Goal: Task Accomplishment & Management: Use online tool/utility

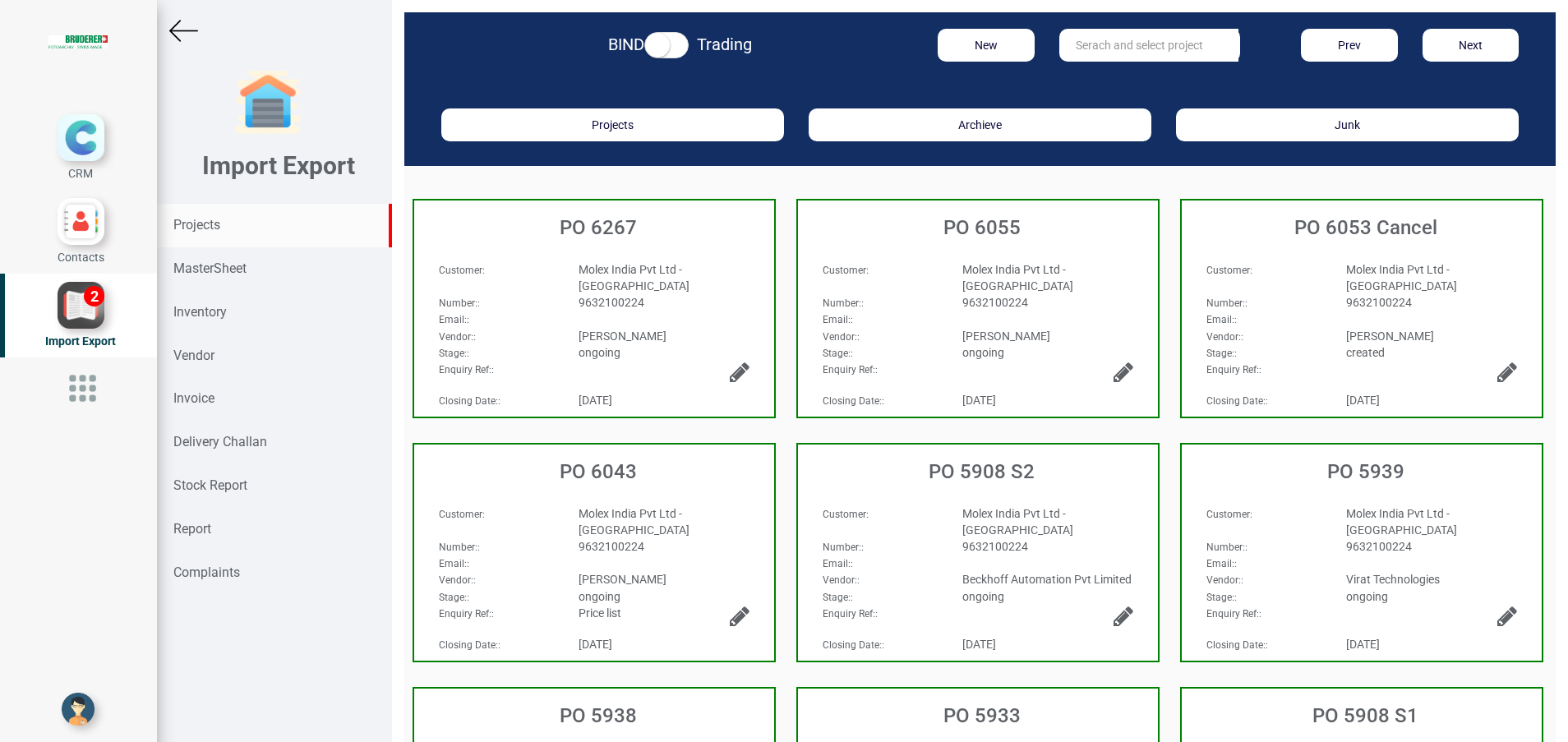
drag, startPoint x: 194, startPoint y: 222, endPoint x: 359, endPoint y: 220, distance: 165.0
click at [194, 222] on strong "Projects" at bounding box center [196, 225] width 47 height 16
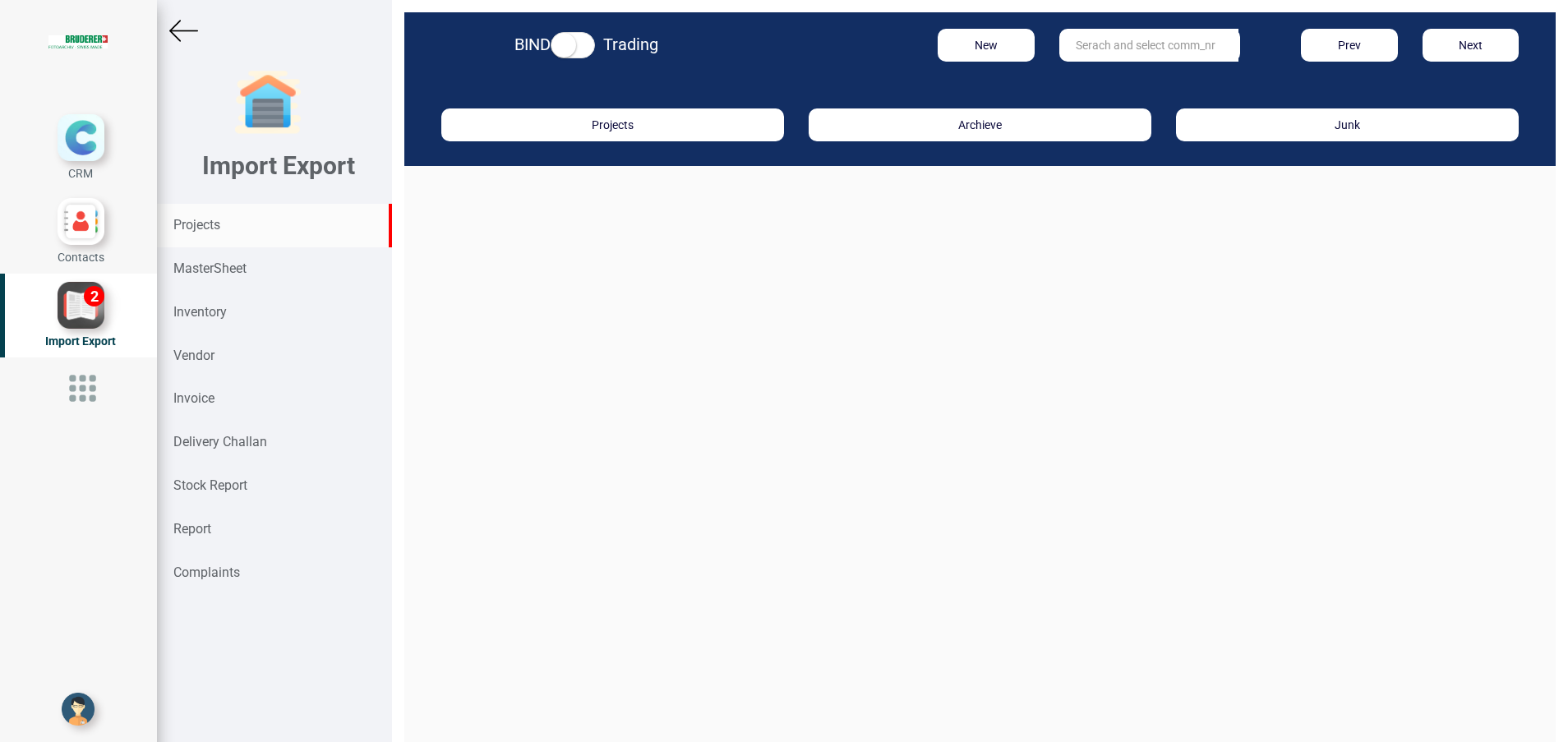
click at [1107, 47] on input "text" at bounding box center [1149, 45] width 179 height 33
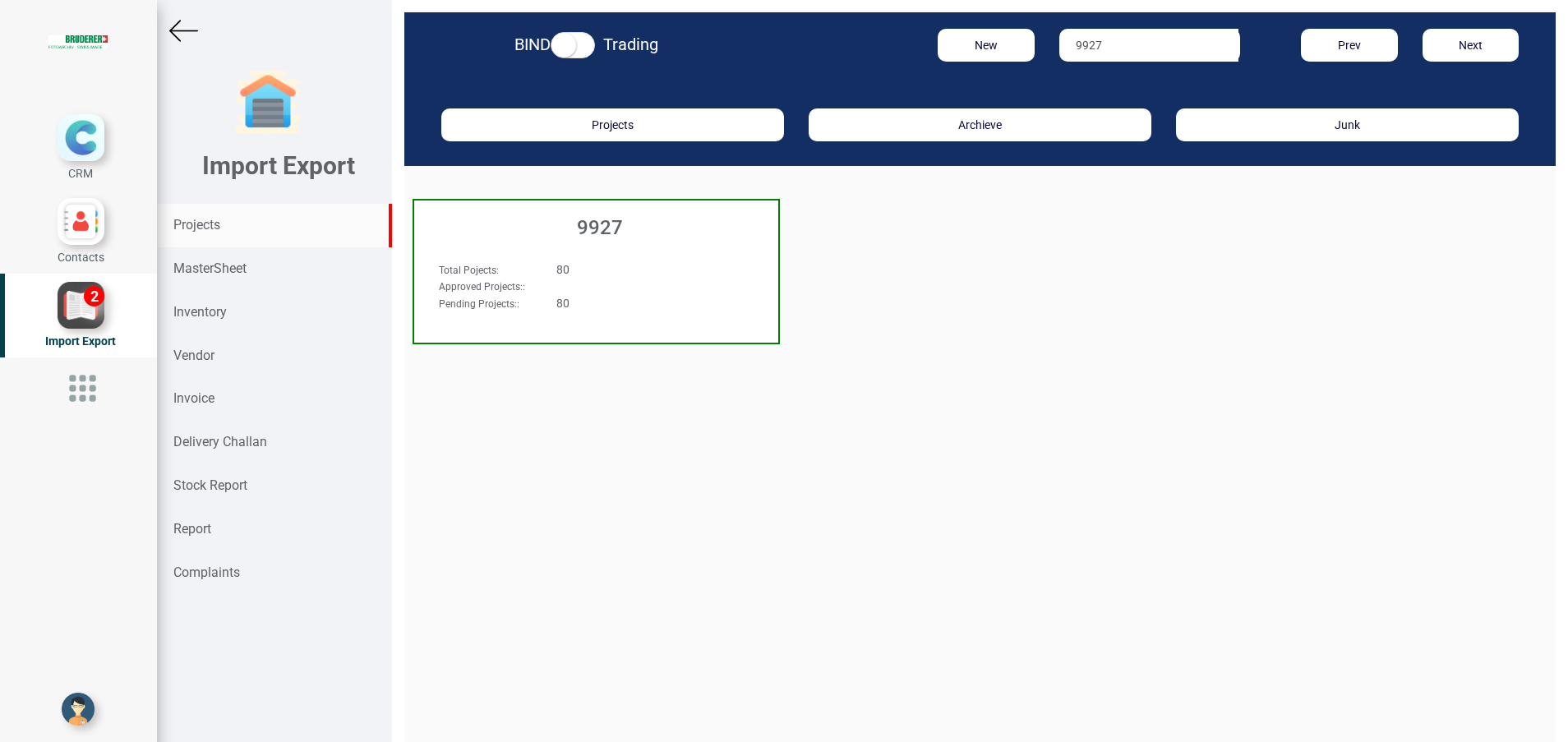
type input "9927"
click at [611, 232] on h3 "9927" at bounding box center [600, 228] width 356 height 21
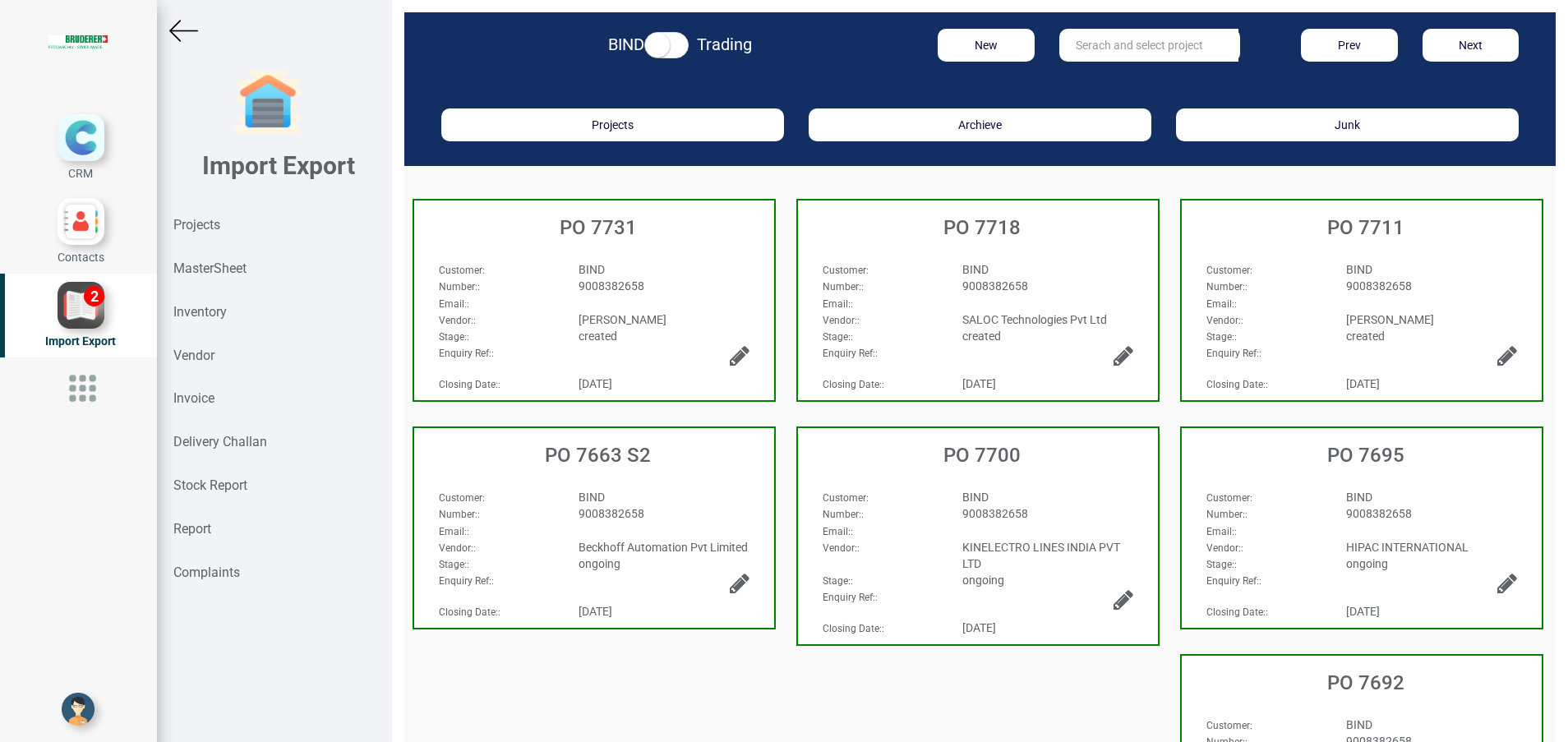
click at [905, 249] on div "Customer : BIND Number: : 9008382658 Email: : Vendor: : SALOC Technologies Pvt …" at bounding box center [977, 288] width 360 height 89
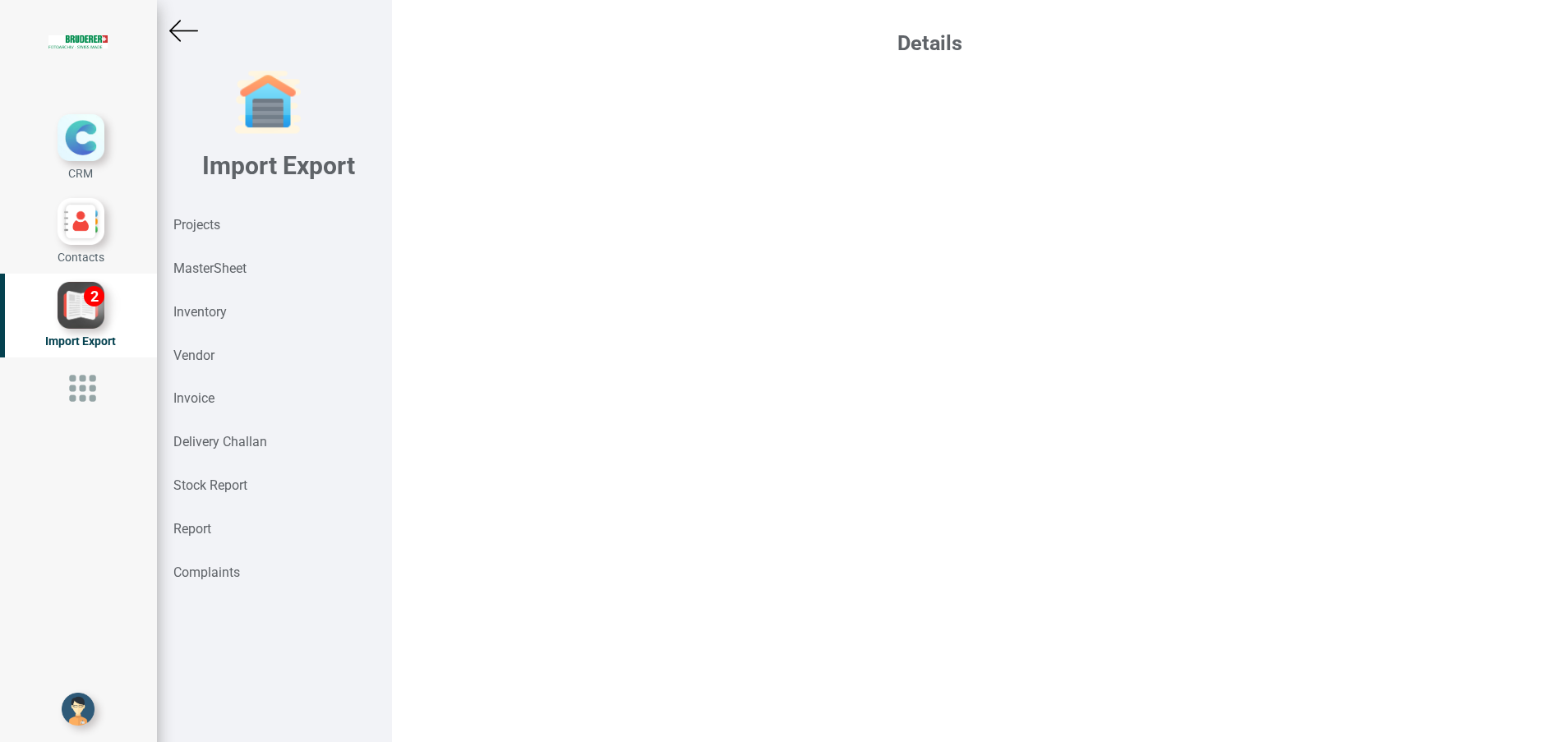
select select "INR"
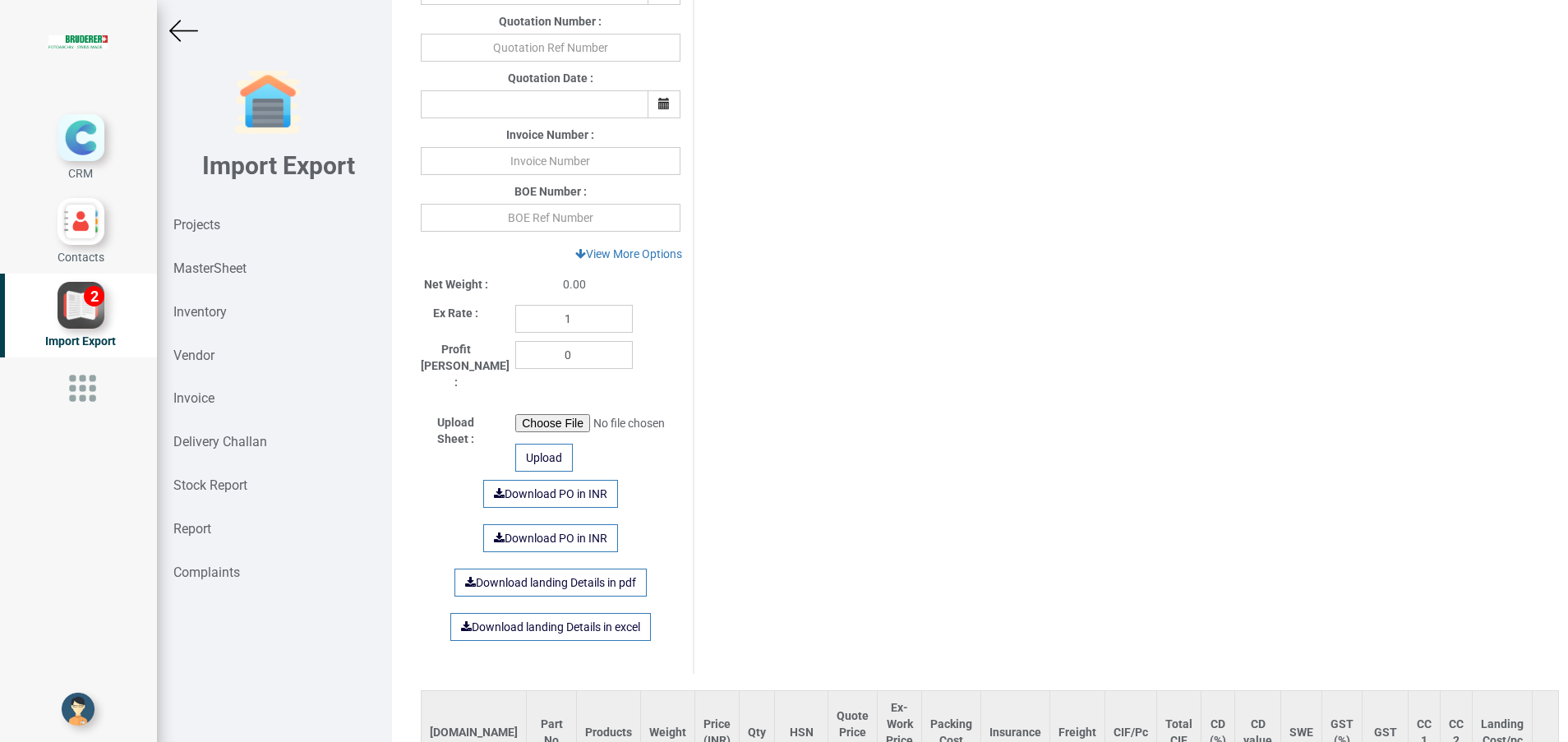
scroll to position [616, 0]
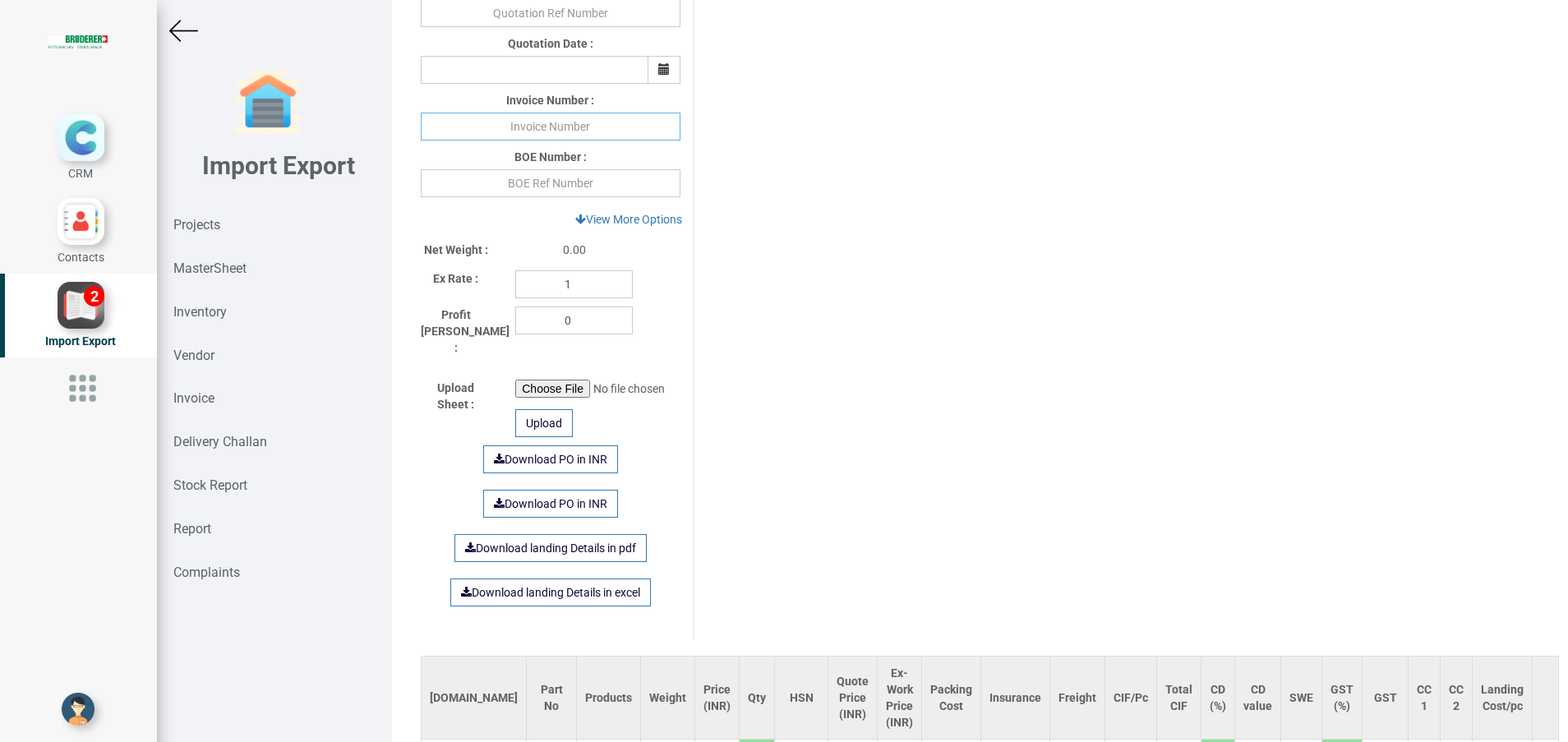
click at [521, 133] on input "text" at bounding box center [550, 127] width 259 height 28
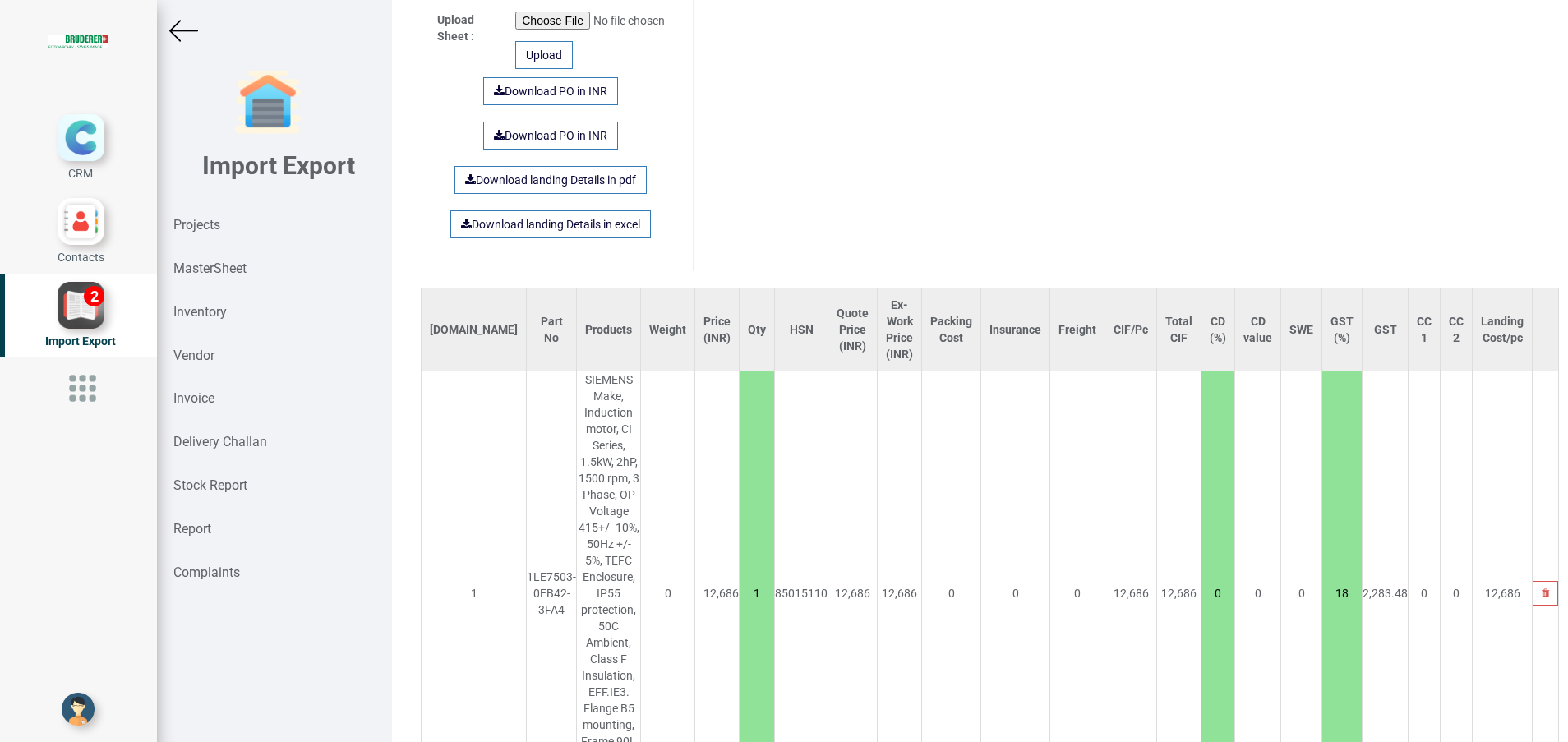
scroll to position [992, 0]
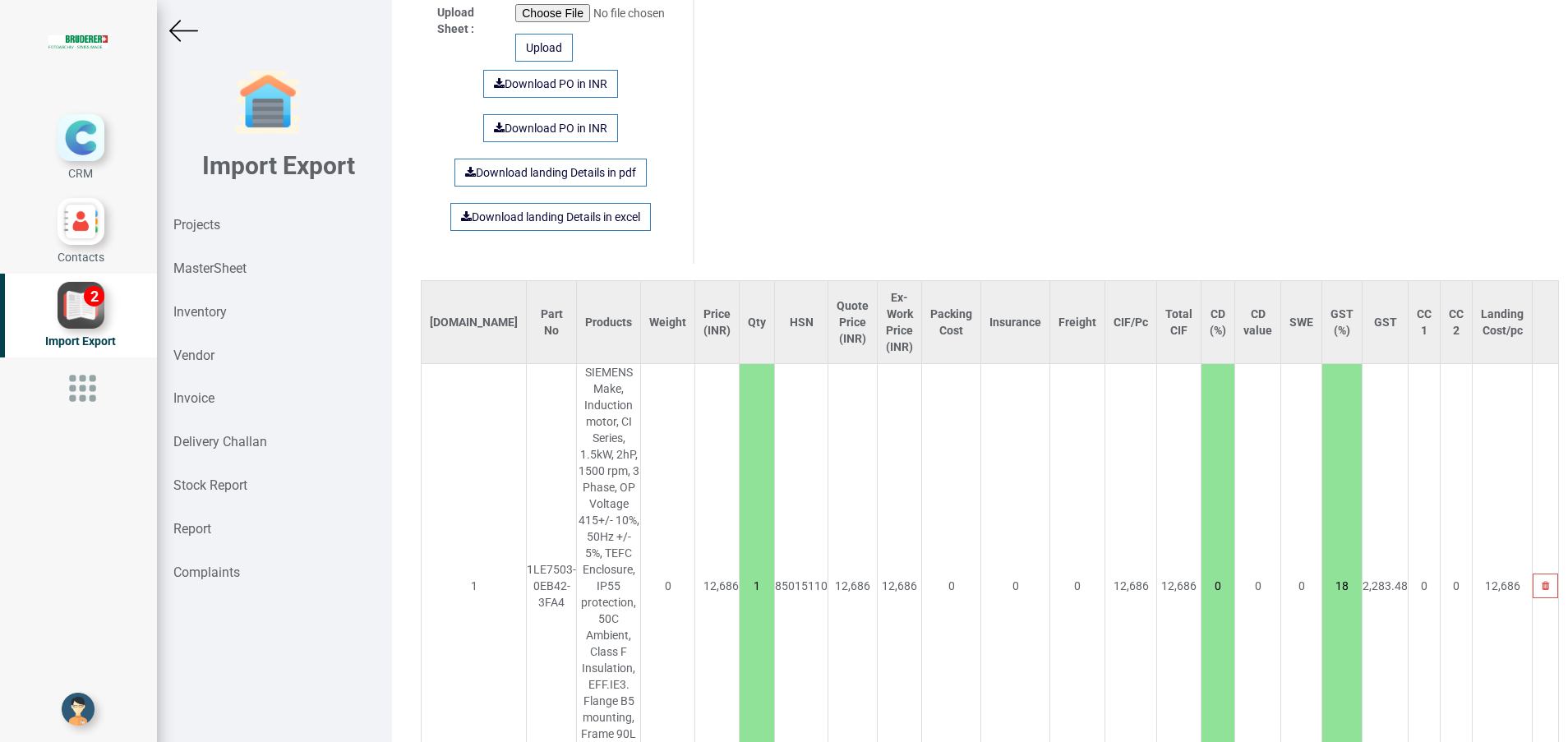
type input "77666"
click at [1327, 663] on button "Yes" at bounding box center [1337, 654] width 52 height 28
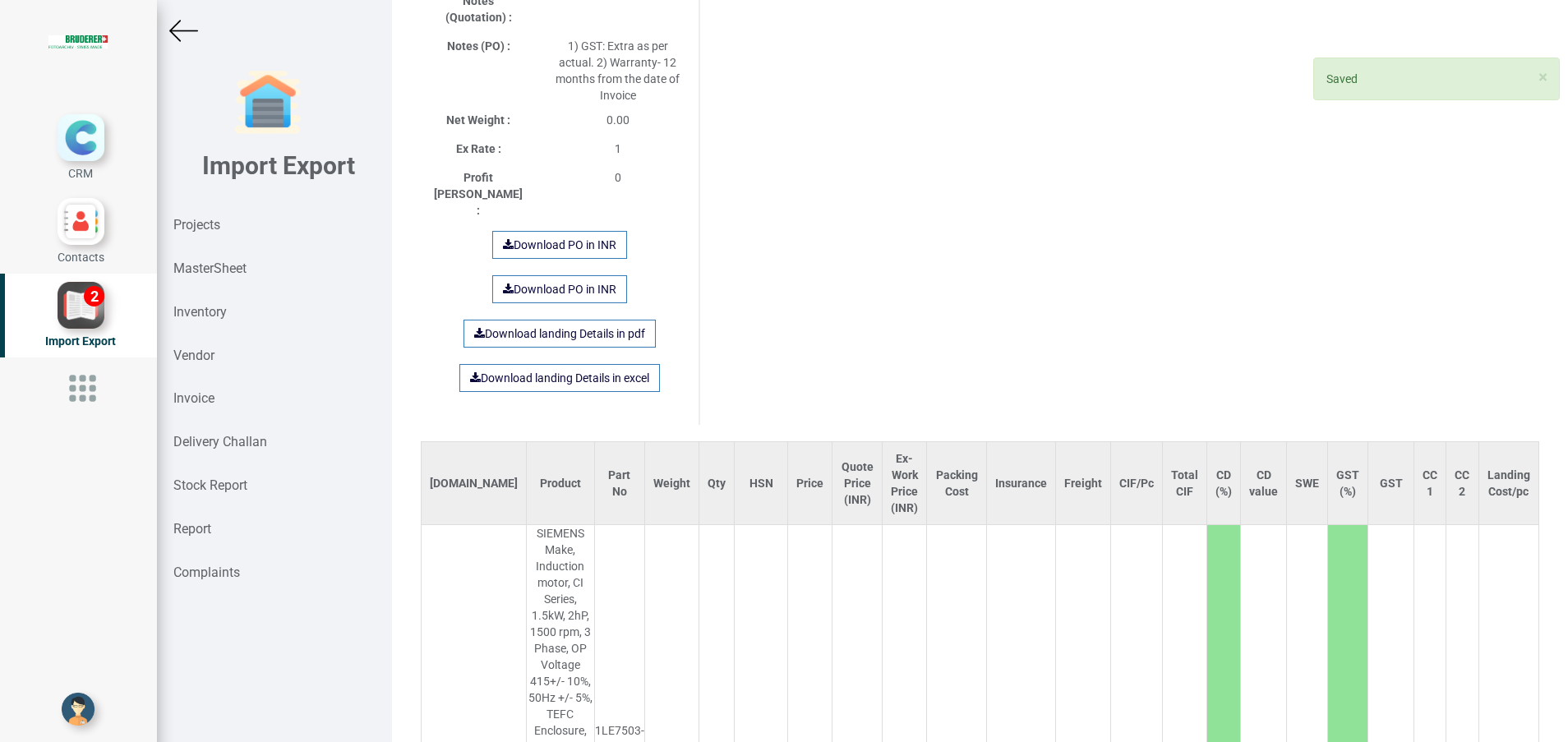
scroll to position [1050, 0]
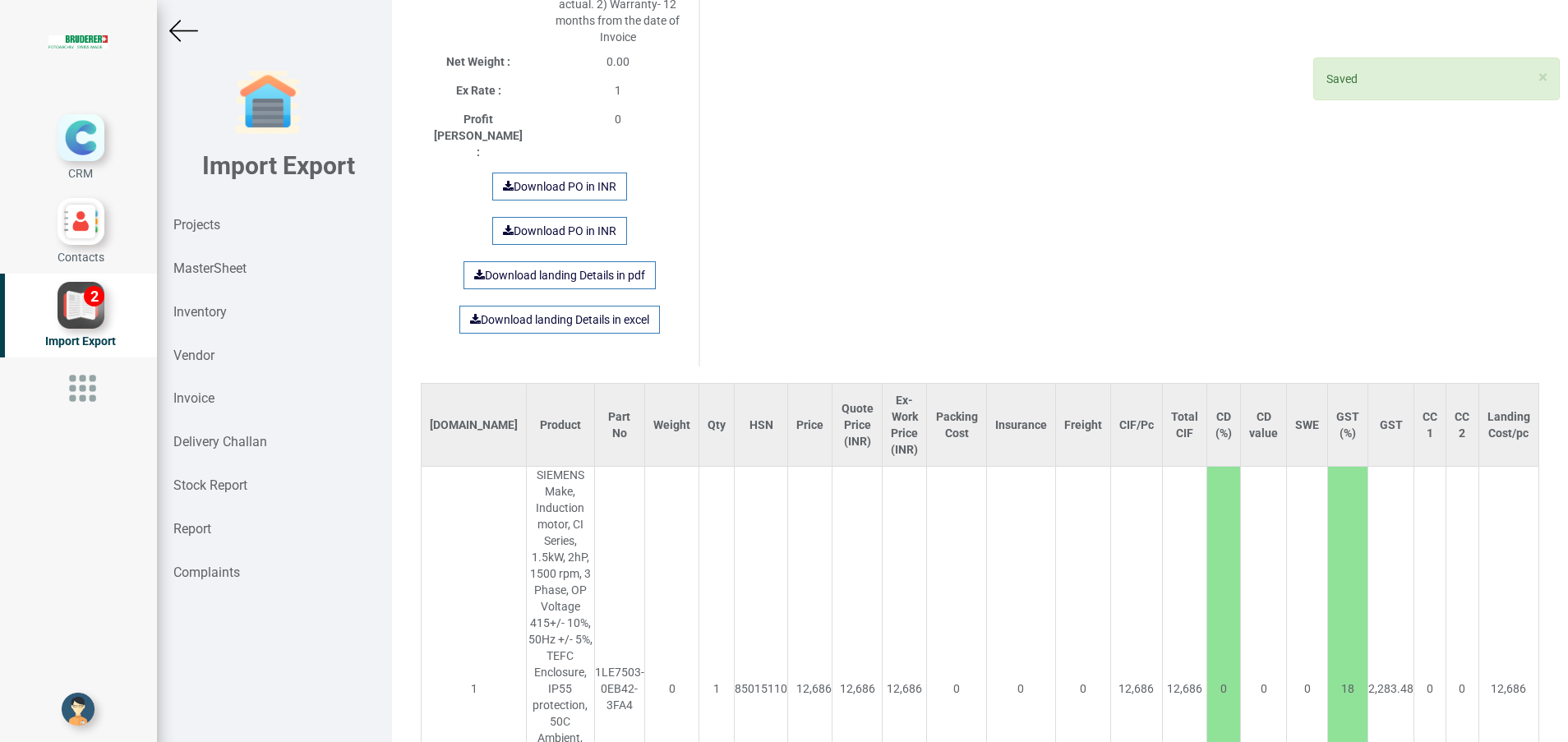
click at [1368, 650] on button "Yes" at bounding box center [1378, 645] width 52 height 28
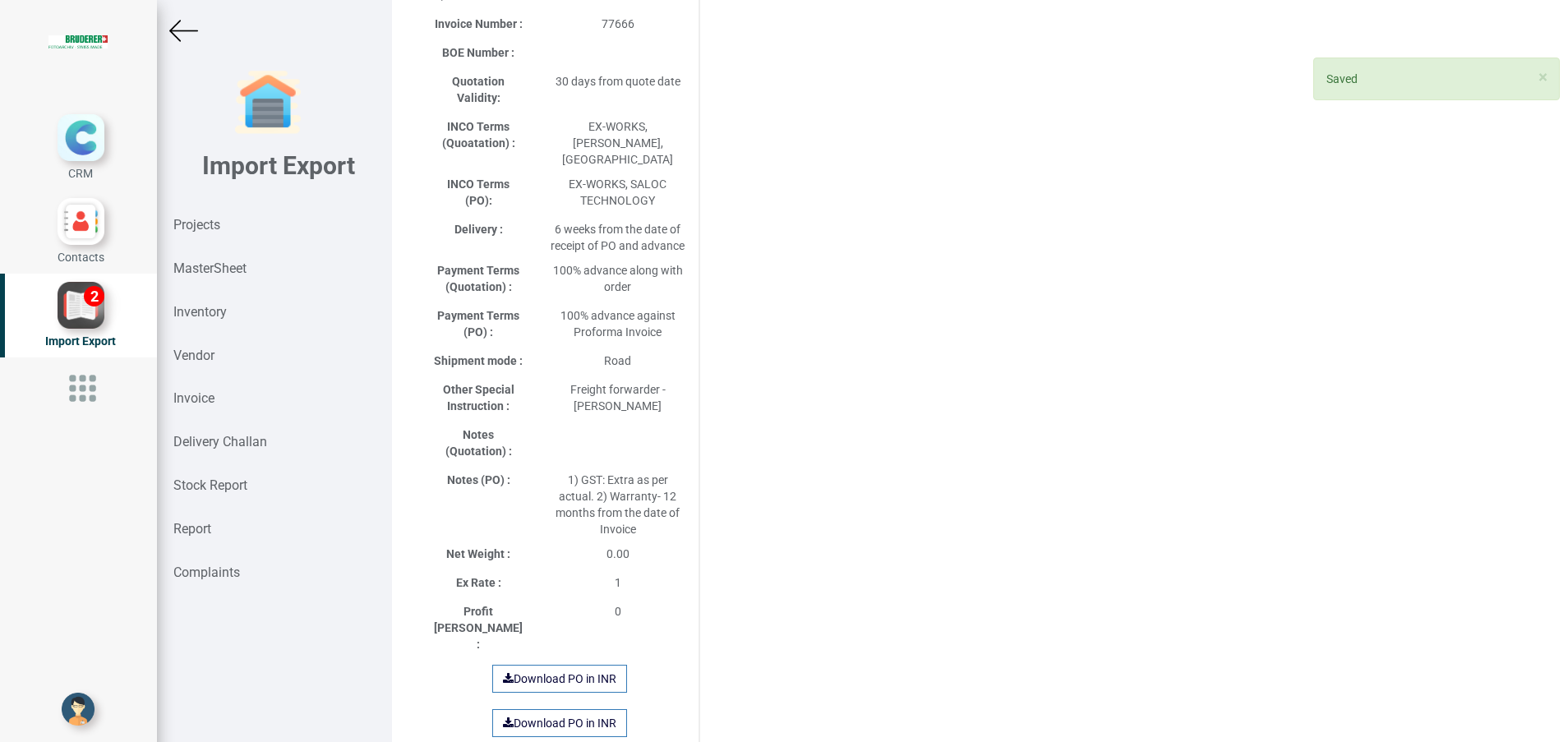
select select "INR"
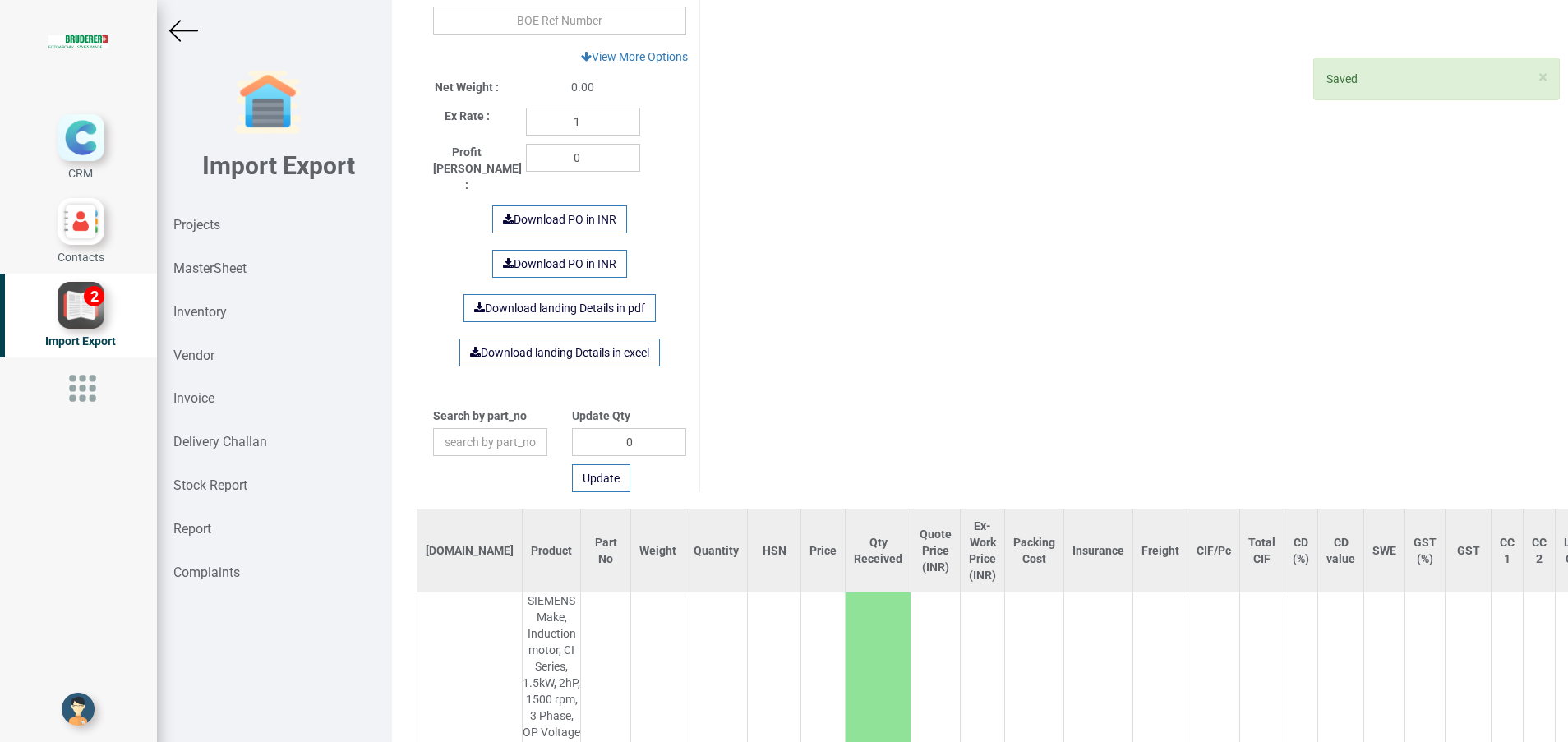
scroll to position [1159, 0]
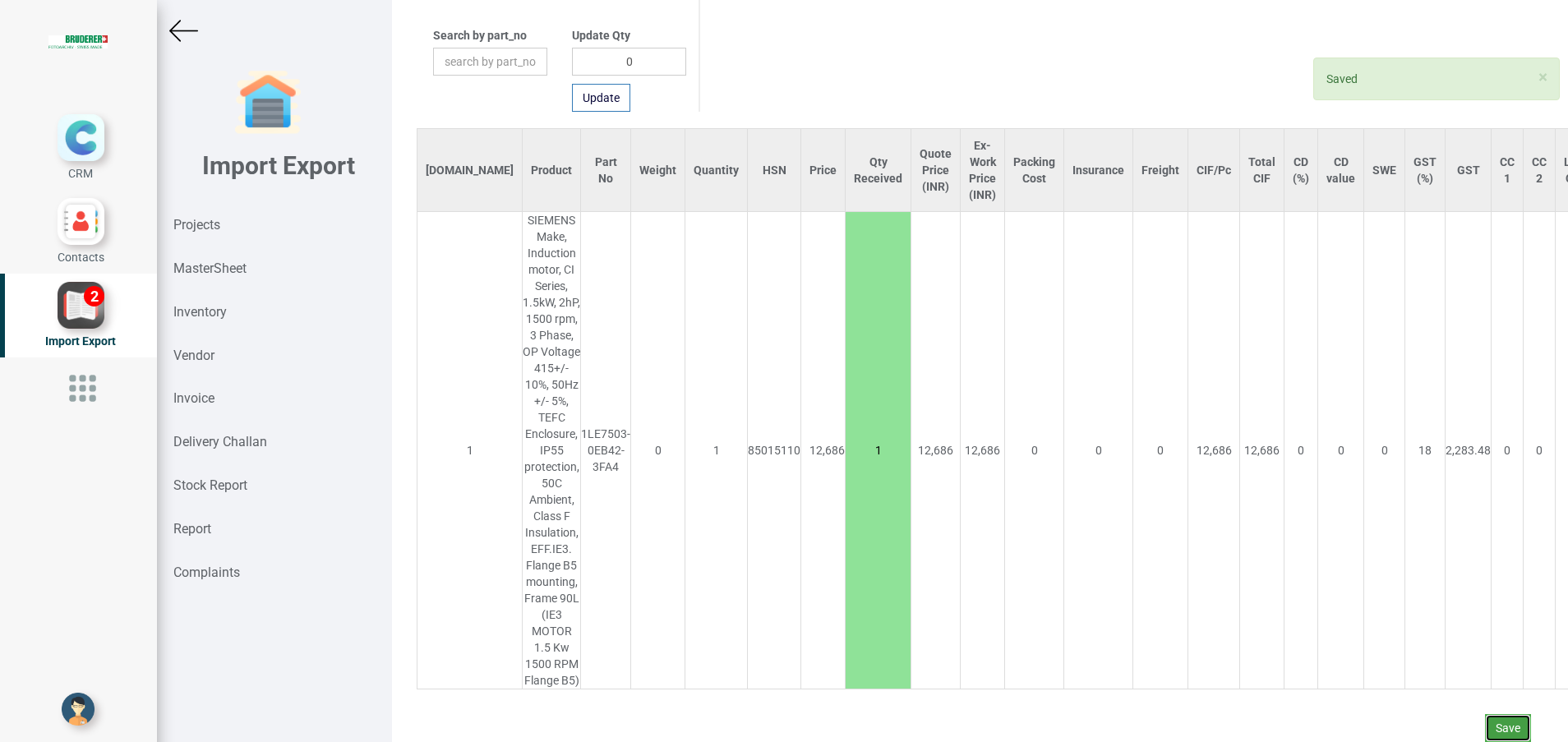
click at [1484, 730] on button "Save" at bounding box center [1507, 728] width 46 height 28
click at [1450, 686] on button "Yes" at bounding box center [1457, 683] width 52 height 28
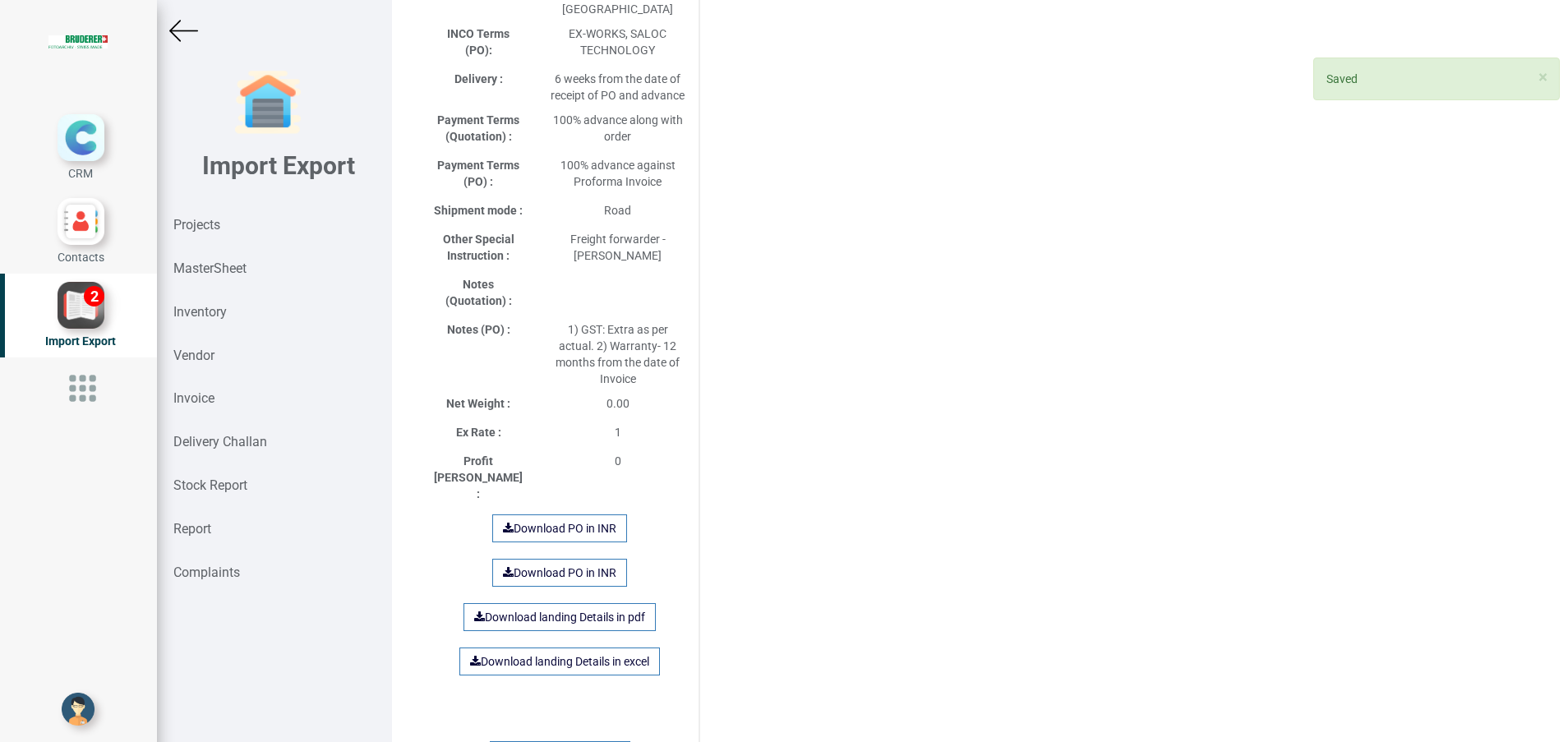
scroll to position [739, 0]
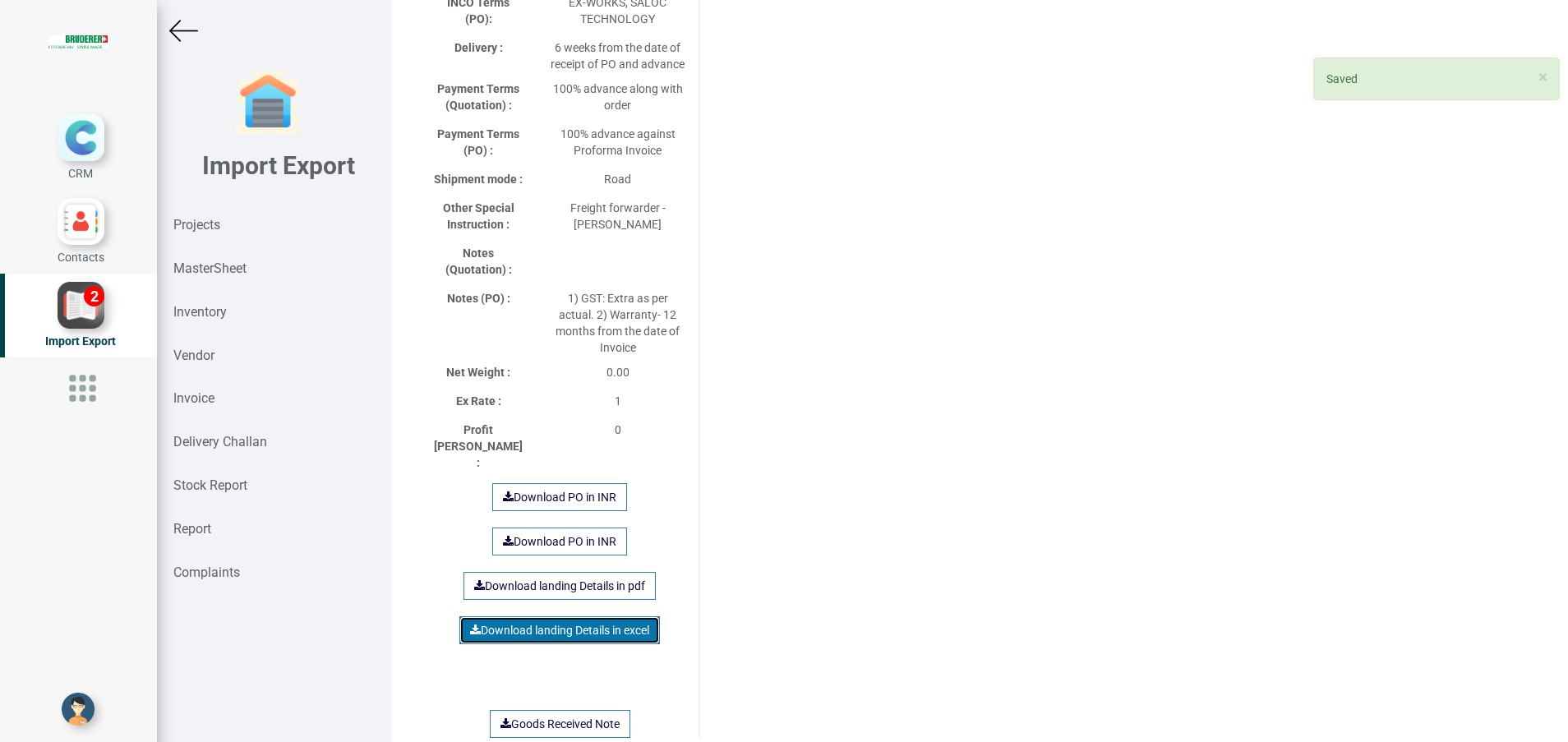
click at [627, 616] on link "Download landing Details in excel" at bounding box center [559, 630] width 201 height 28
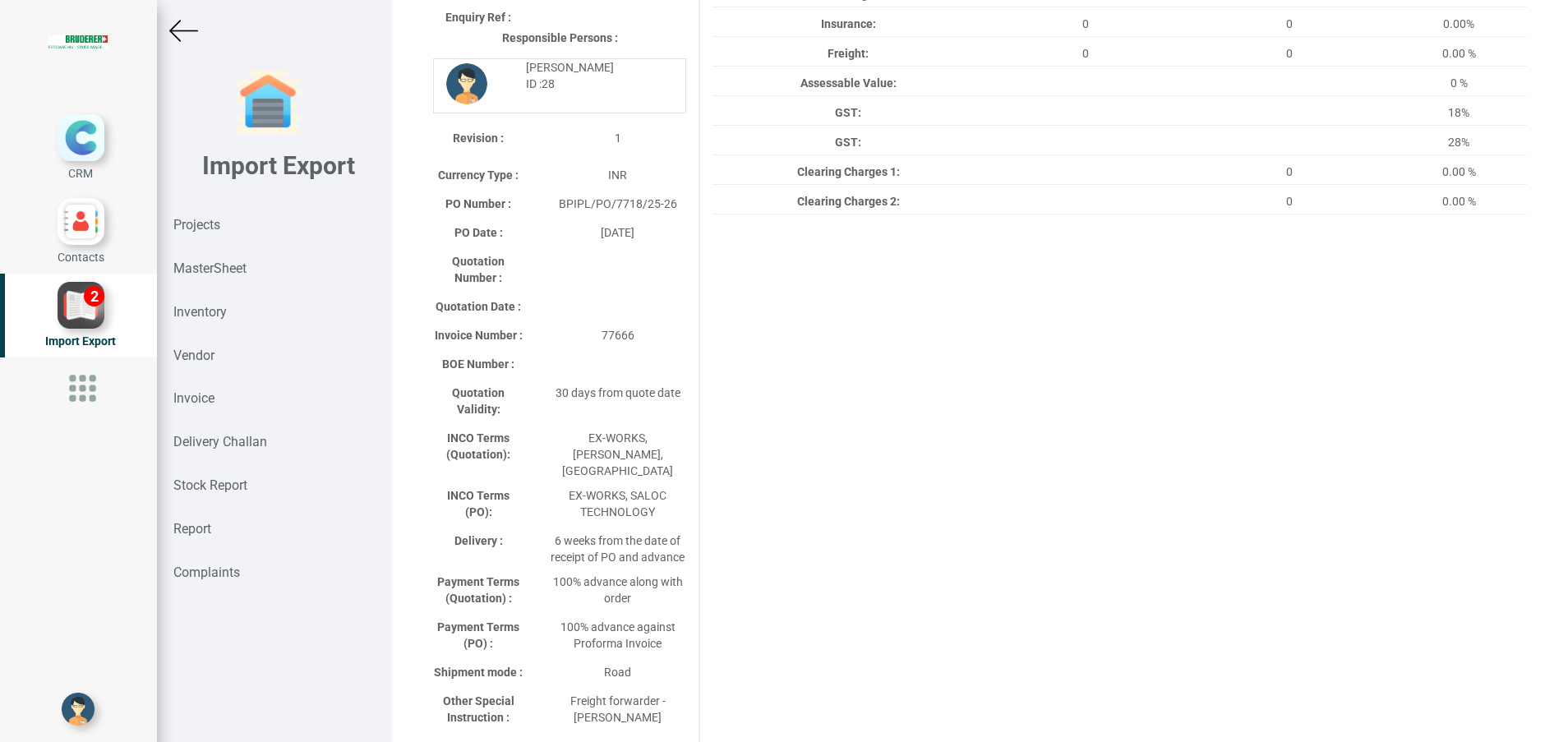
scroll to position [0, 0]
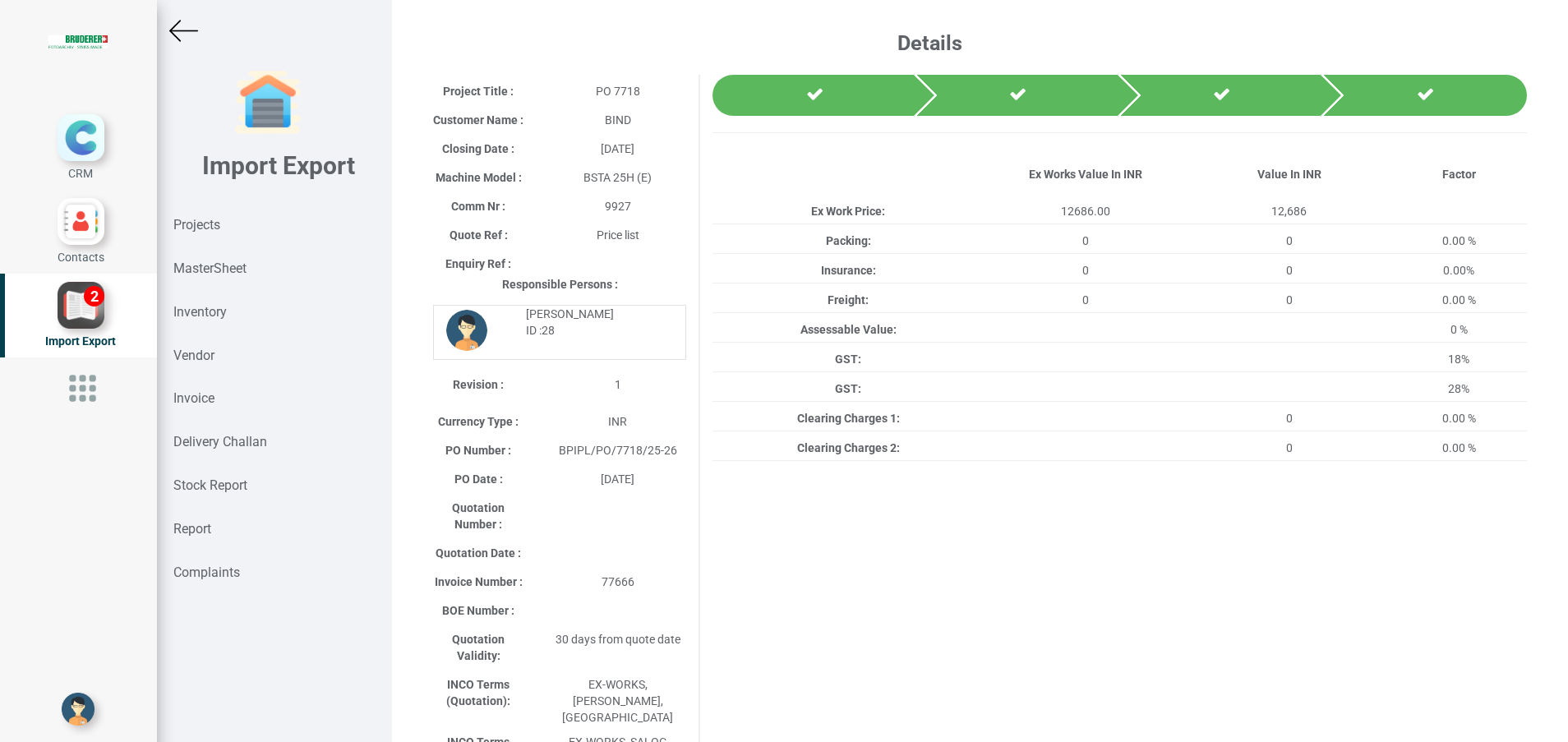
click at [179, 31] on img at bounding box center [183, 31] width 29 height 29
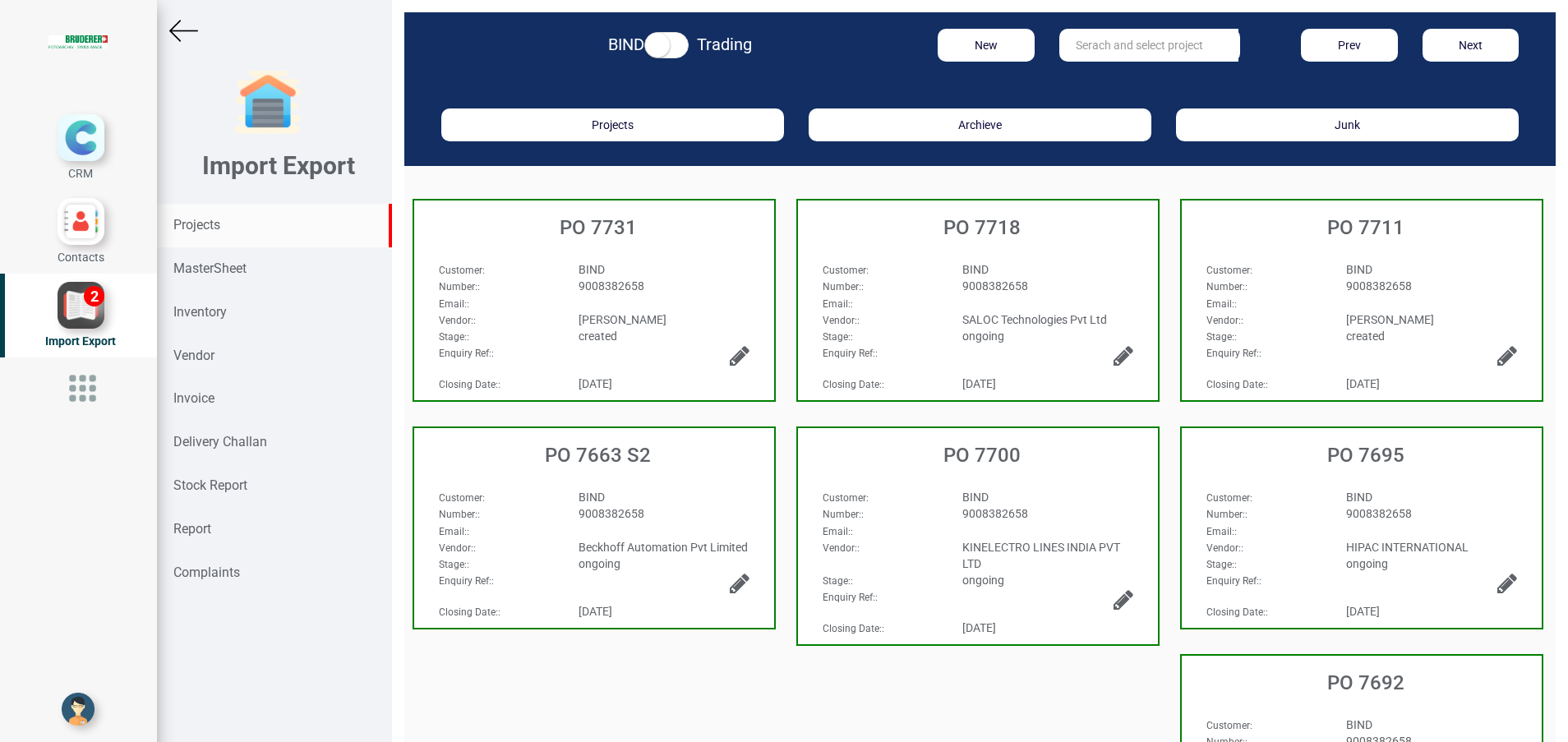
click at [207, 221] on strong "Projects" at bounding box center [196, 225] width 47 height 16
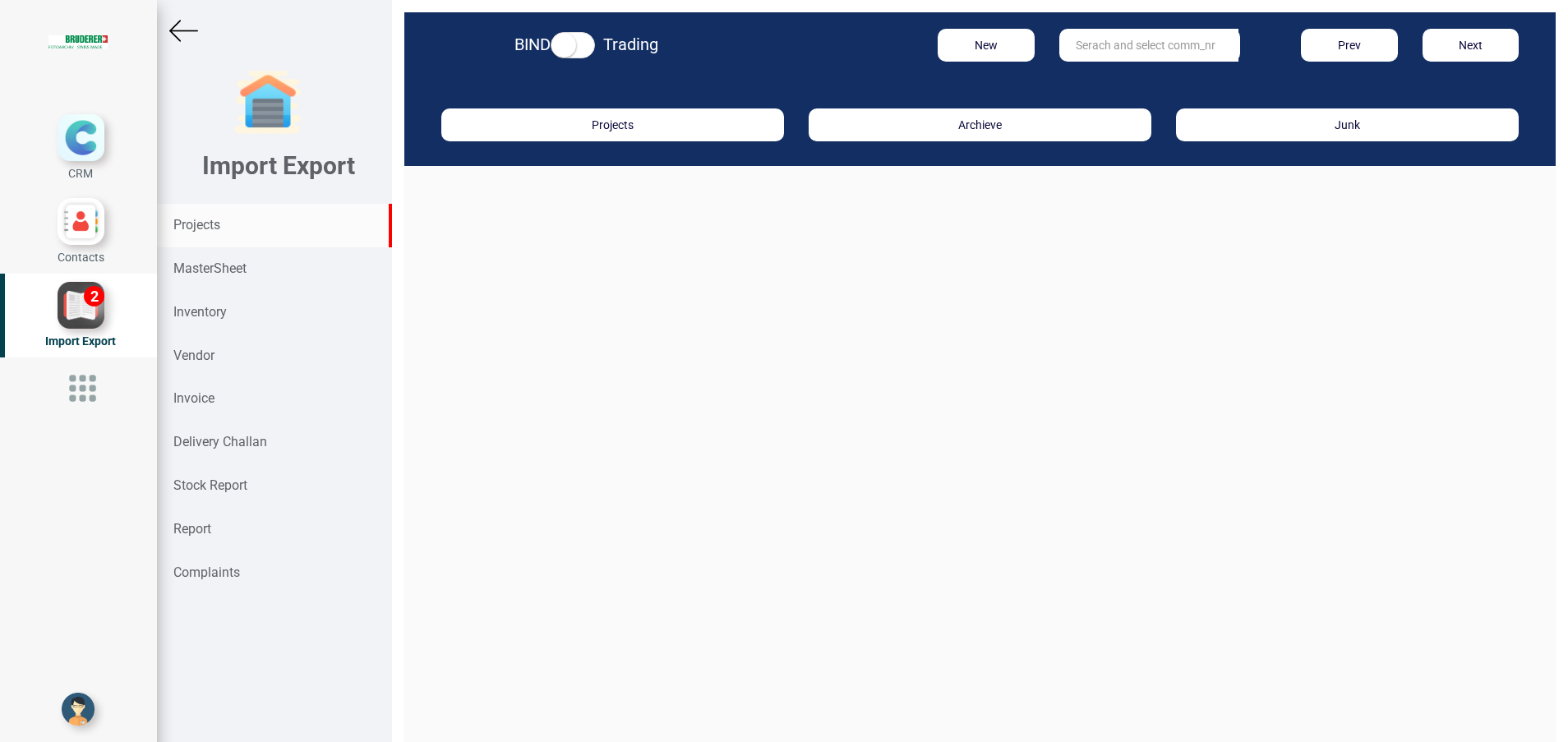
click at [1081, 44] on input "text" at bounding box center [1149, 45] width 179 height 33
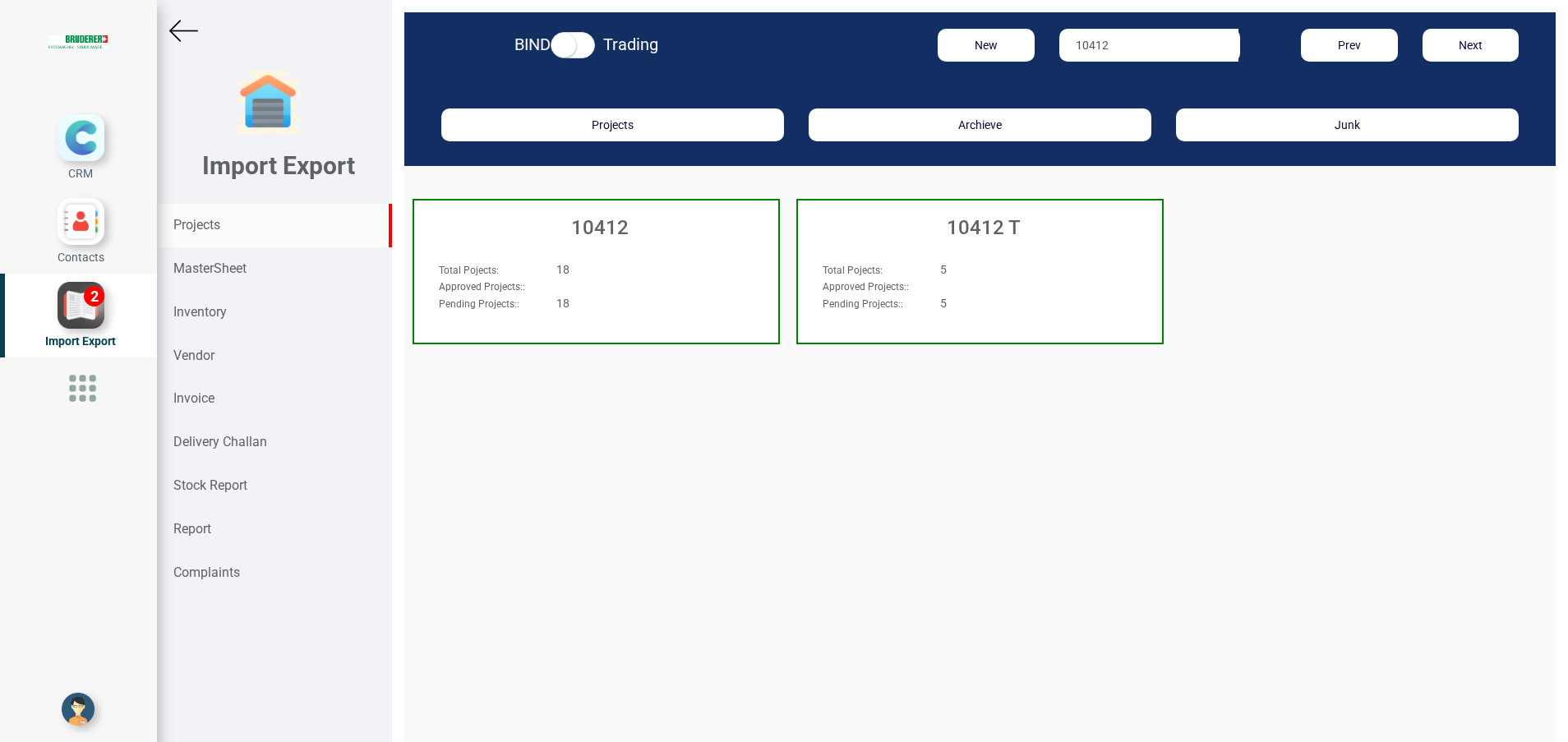
type input "10412"
click at [594, 222] on h3 "10412" at bounding box center [600, 228] width 356 height 21
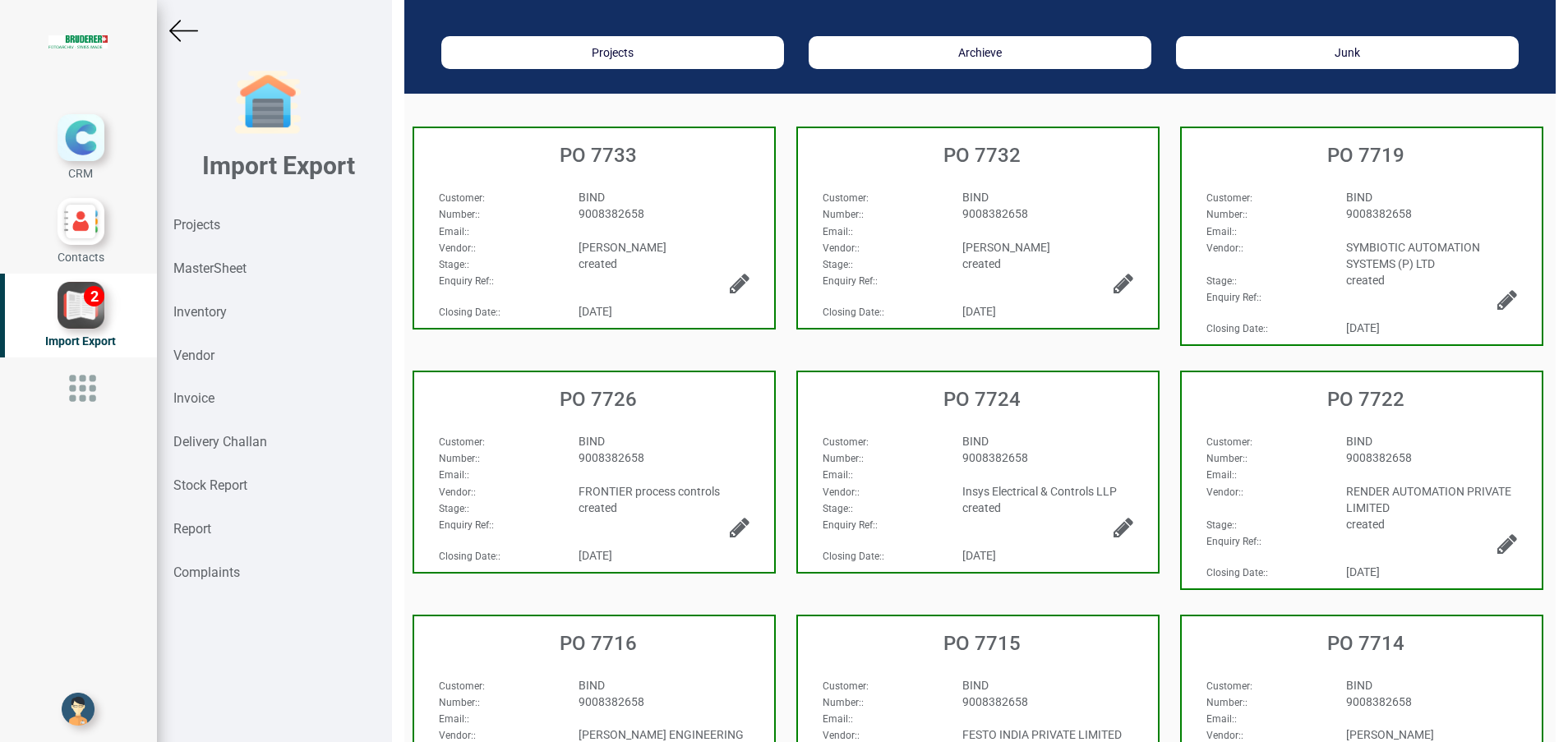
scroll to position [123, 0]
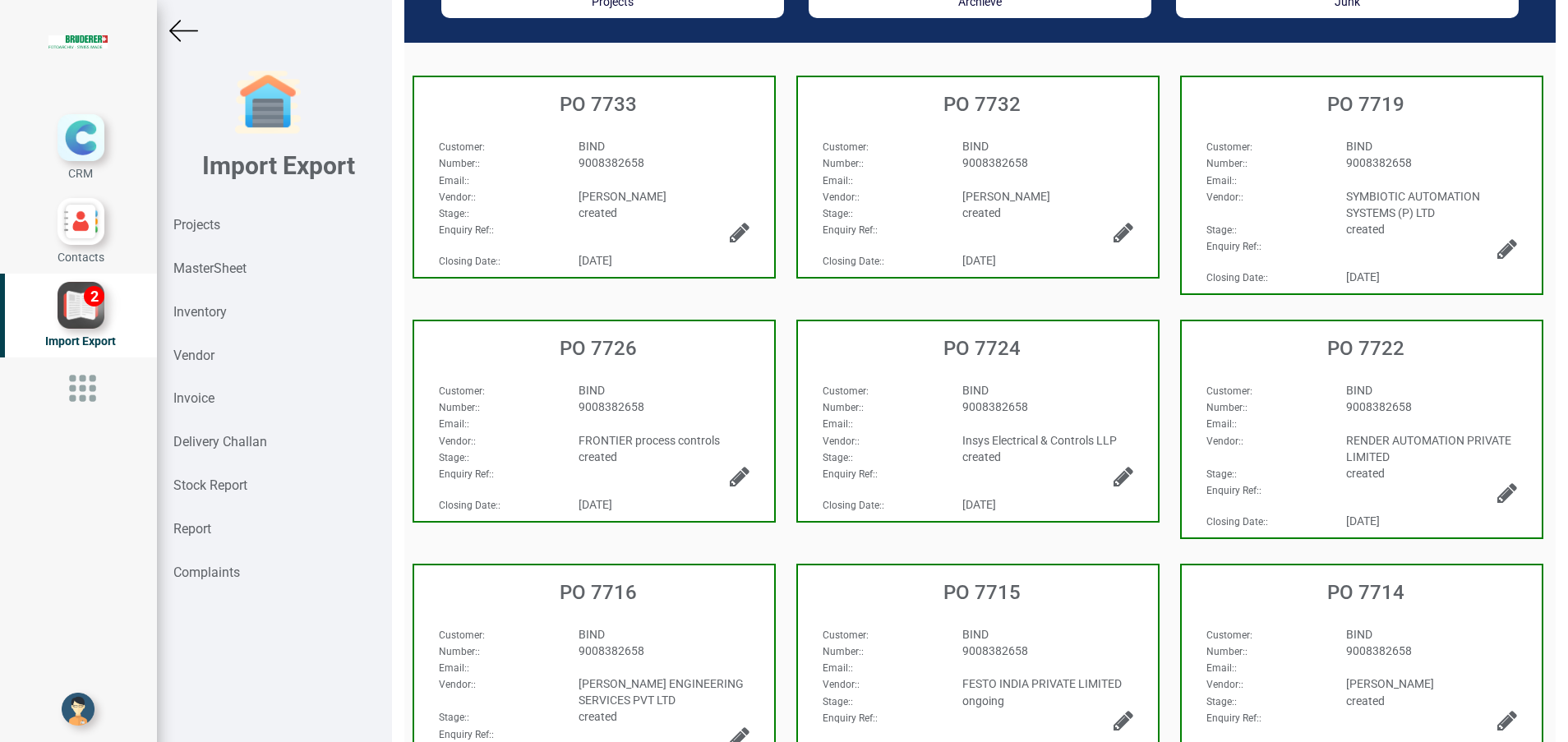
click at [1035, 681] on span "FESTO INDIA PRIVATE LIMITED" at bounding box center [1041, 683] width 159 height 13
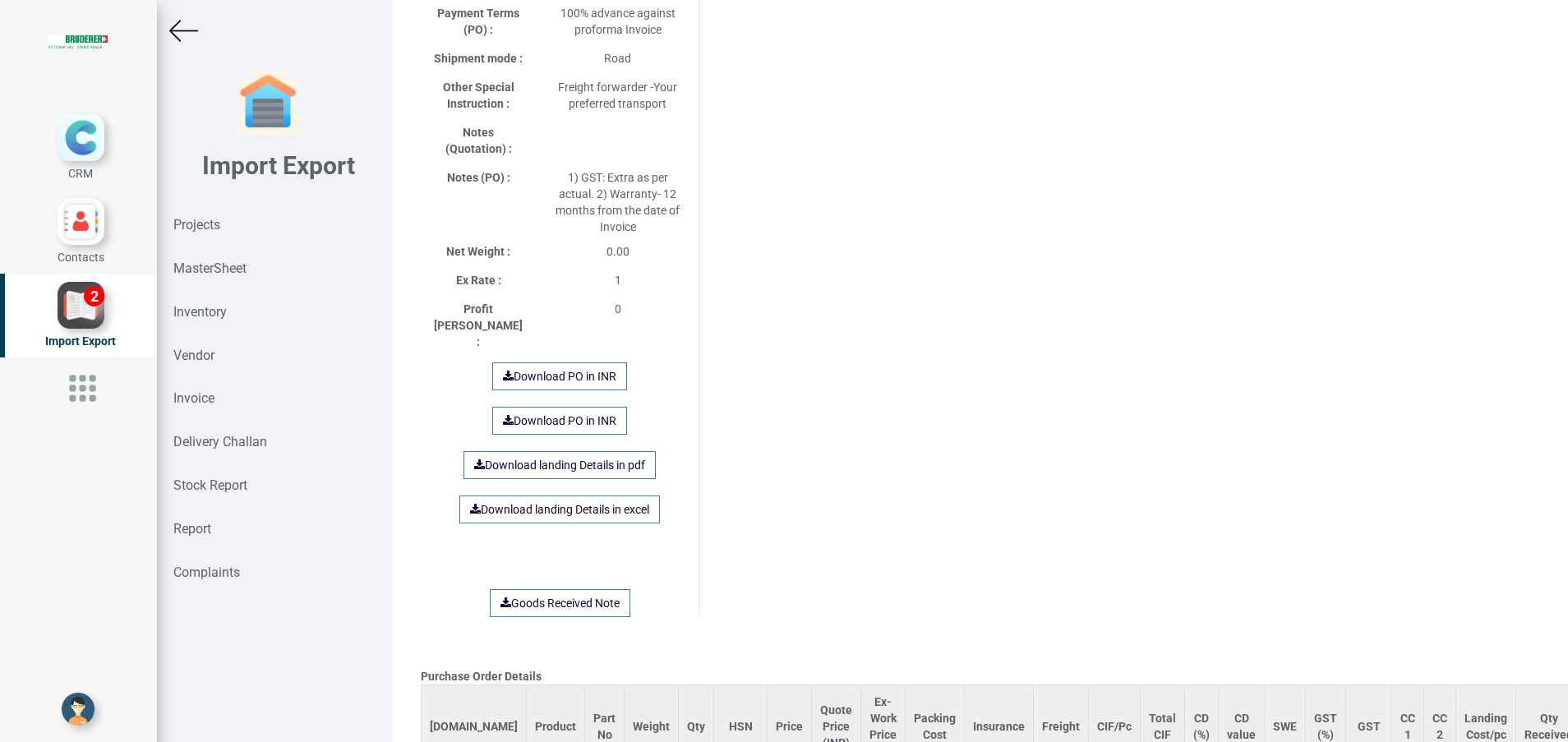
scroll to position [862, 0]
click at [604, 493] on link "Download landing Details in excel" at bounding box center [559, 507] width 201 height 28
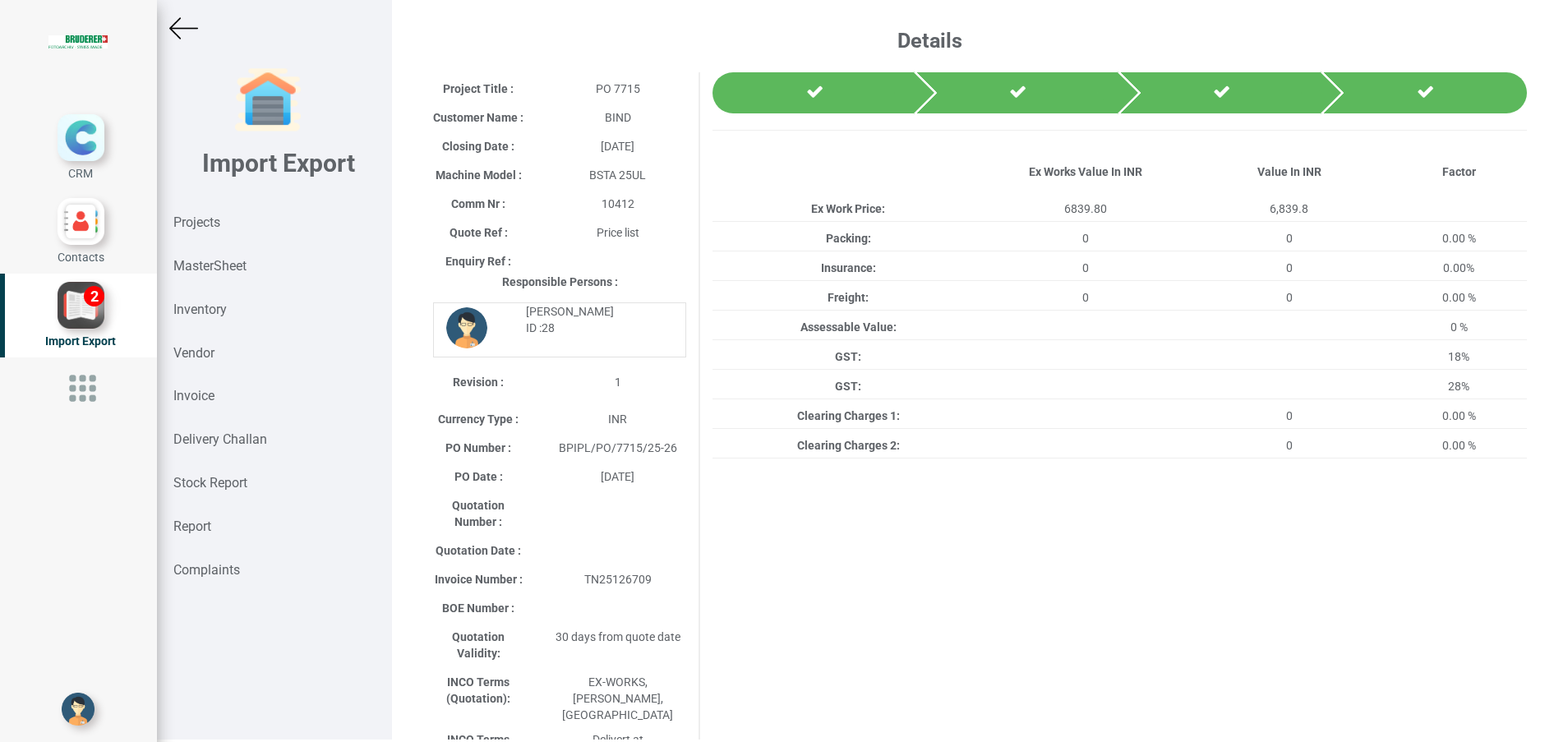
scroll to position [0, 0]
